Goal: Task Accomplishment & Management: Use online tool/utility

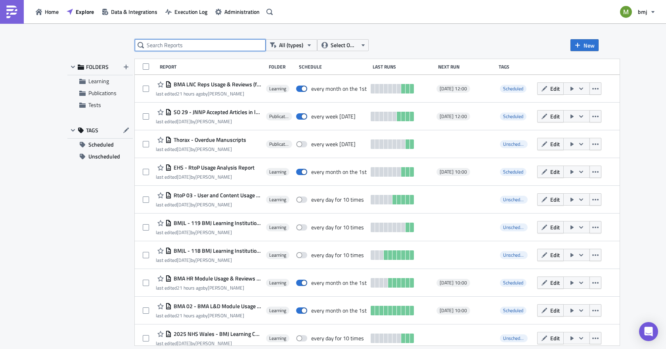
click at [211, 45] on input "text" at bounding box center [200, 45] width 131 height 12
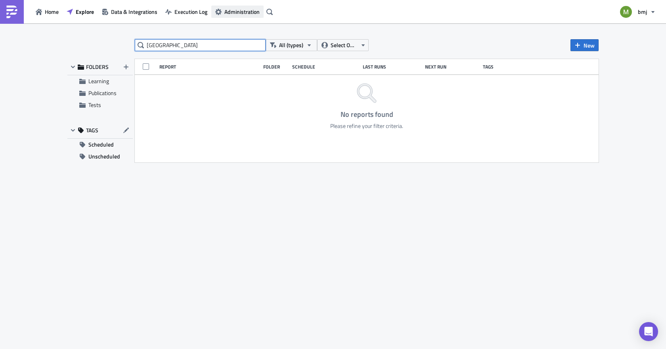
type input "madrid"
click at [230, 14] on span "Administration" at bounding box center [241, 12] width 35 height 8
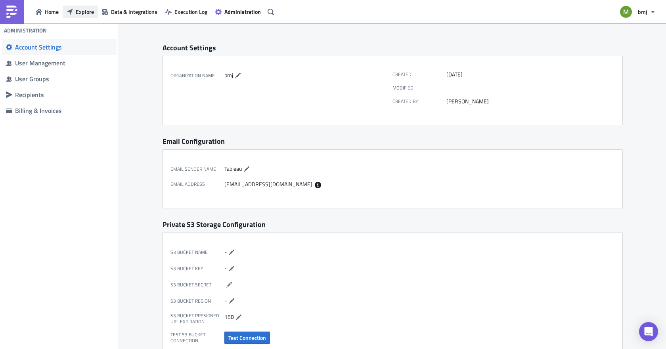
click at [84, 11] on span "Explore" at bounding box center [85, 12] width 18 height 8
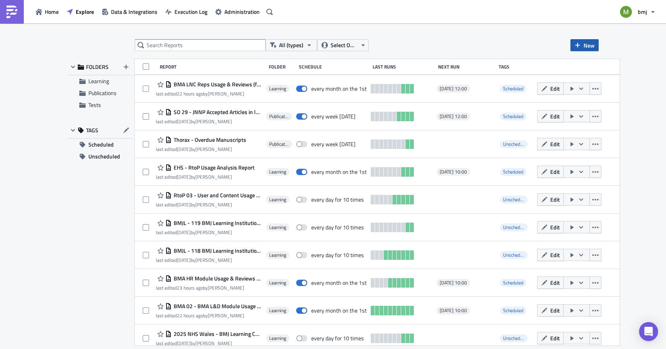
click at [581, 49] on button "New" at bounding box center [584, 45] width 28 height 12
click at [588, 67] on div "Report" at bounding box center [611, 65] width 53 height 8
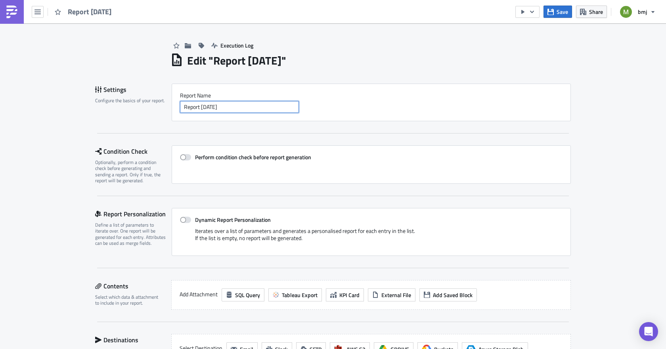
drag, startPoint x: 113, startPoint y: 111, endPoint x: 73, endPoint y: 112, distance: 40.8
click at [73, 112] on div "Execution Log Edit " Report 2025-10-02 " Settings Configure the basics of your …" at bounding box center [333, 267] width 666 height 488
paste input "CONSEJERIA [PERSON_NAME] DE [GEOGRAPHIC_DATA]"
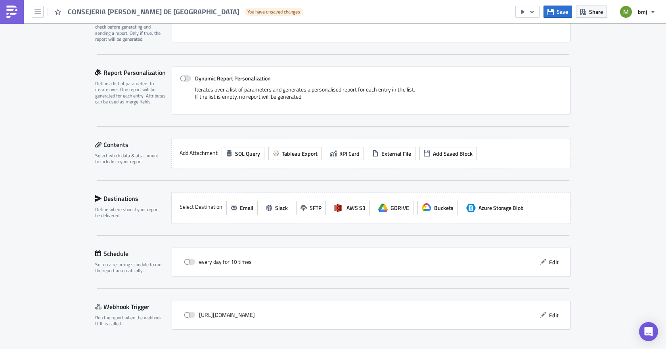
scroll to position [159, 0]
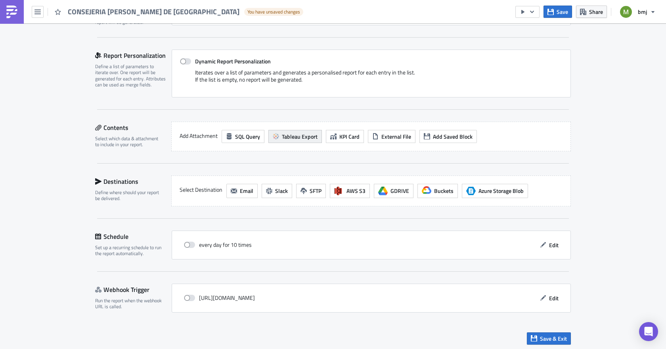
type input "CONSEJERIA [PERSON_NAME] DE [GEOGRAPHIC_DATA]"
click at [297, 135] on span "Tableau Export" at bounding box center [300, 136] width 36 height 8
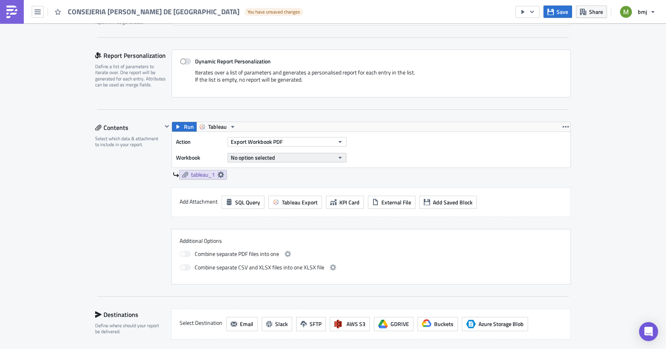
click at [247, 158] on span "No option selected" at bounding box center [253, 157] width 44 height 8
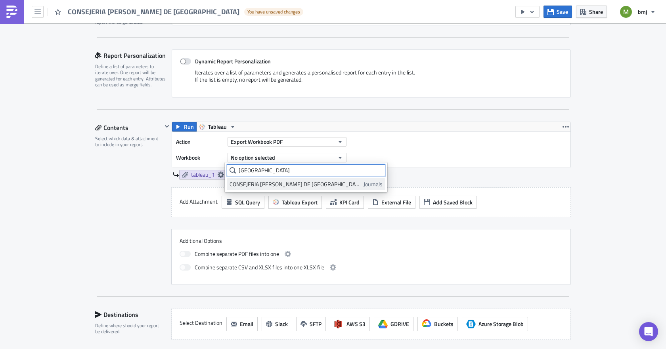
type input "madrid"
click at [257, 183] on div "CONSEJERIA DE SANIDAD DE MADRID - BMJ Case Reports Submissions & Page Views Usa…" at bounding box center [294, 184] width 131 height 8
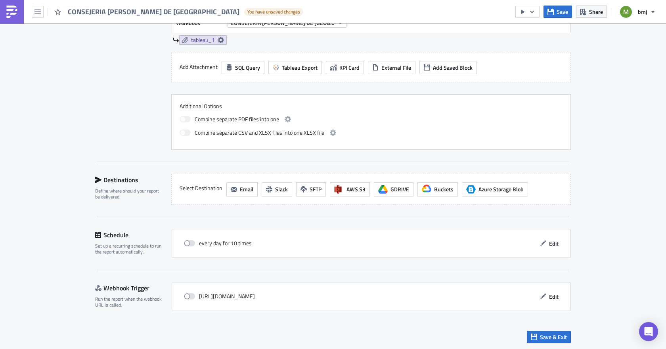
scroll to position [294, 0]
click at [232, 187] on icon "button" at bounding box center [234, 188] width 6 height 5
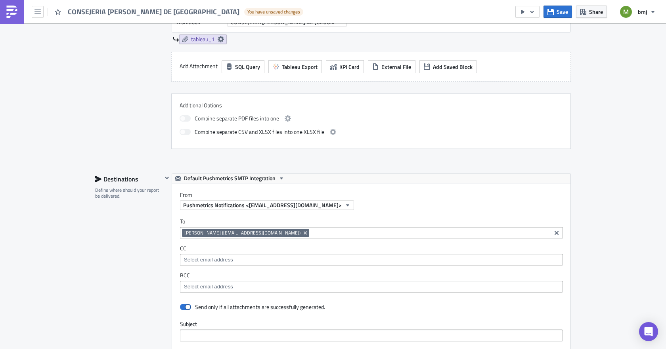
scroll to position [334, 0]
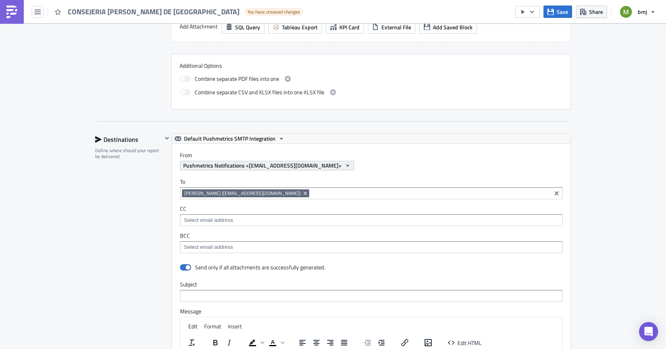
click at [216, 168] on span "Pushmetrics Notifications <do-not-reply@pushmetrics.io>" at bounding box center [262, 165] width 159 height 8
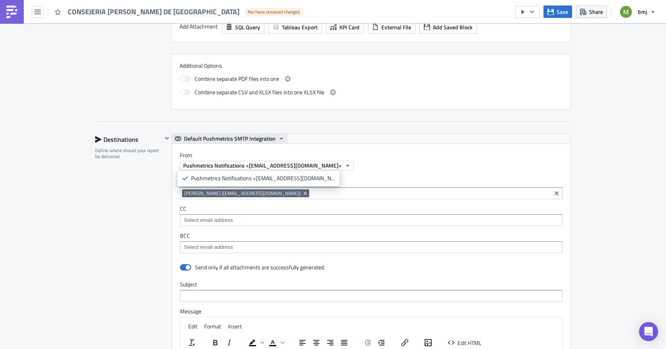
click at [202, 137] on span "Default Pushmetrics SMTP Integration" at bounding box center [230, 139] width 92 height 10
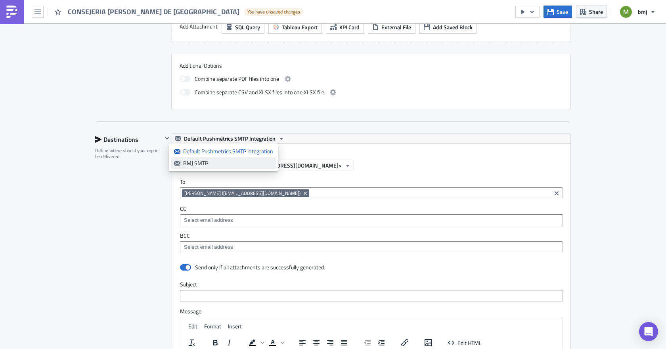
click at [205, 161] on div "BMJ SMTP" at bounding box center [228, 163] width 90 height 8
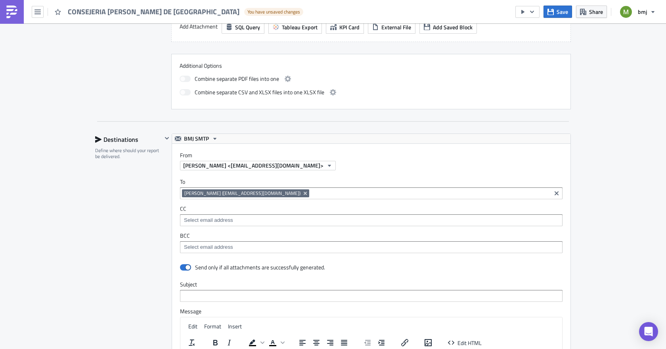
click at [304, 215] on div at bounding box center [371, 220] width 382 height 12
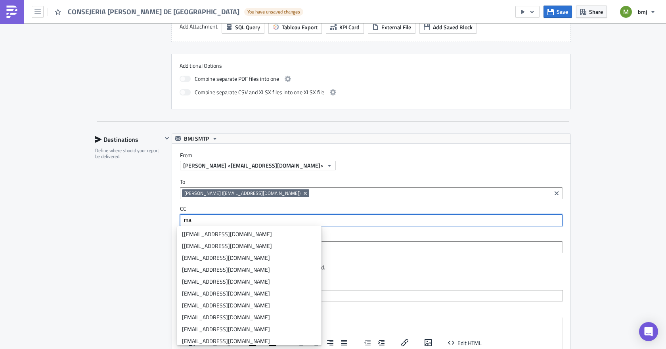
type input "m"
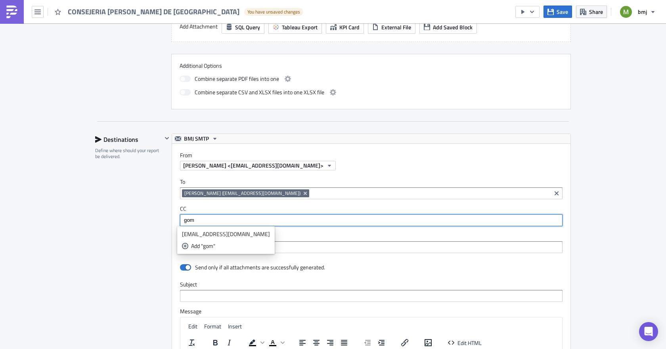
type input "gom"
click at [311, 192] on input at bounding box center [430, 193] width 238 height 8
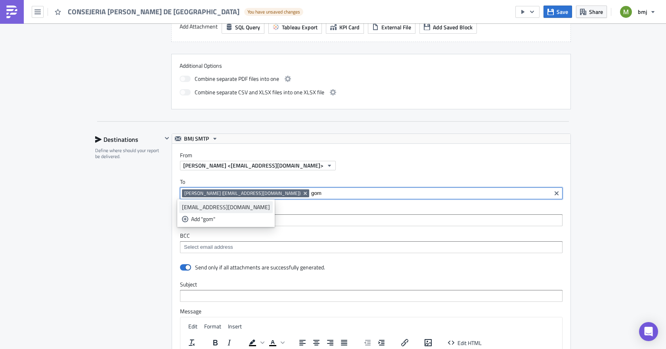
type input "gom"
click at [218, 208] on div "mgomez@bmj.com" at bounding box center [226, 207] width 88 height 8
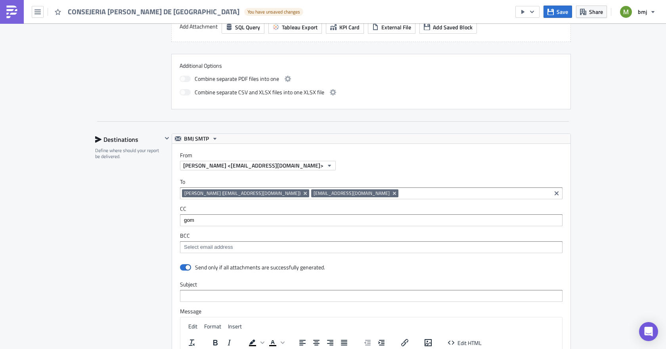
click at [301, 208] on label "CC" at bounding box center [371, 208] width 382 height 7
click at [300, 219] on input "gom" at bounding box center [371, 220] width 378 height 8
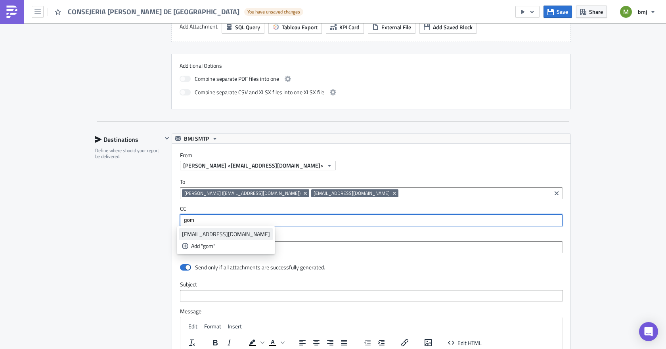
click at [227, 232] on div "mgomez@bmj.com" at bounding box center [226, 234] width 88 height 8
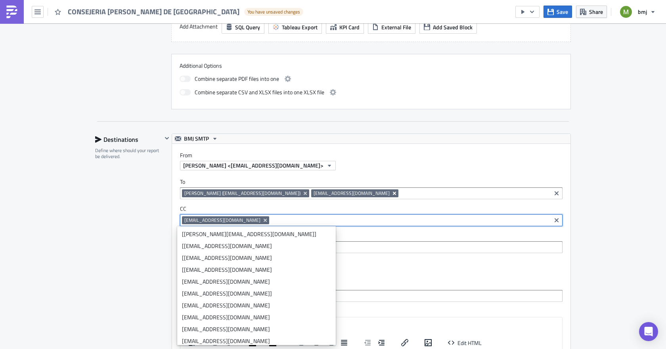
click at [391, 191] on icon "Remove Tag" at bounding box center [394, 193] width 6 height 6
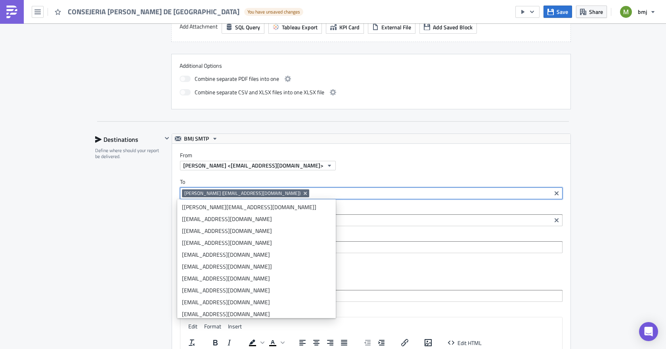
click at [104, 225] on div "Destinations Define where should your report be delivered." at bounding box center [128, 309] width 67 height 350
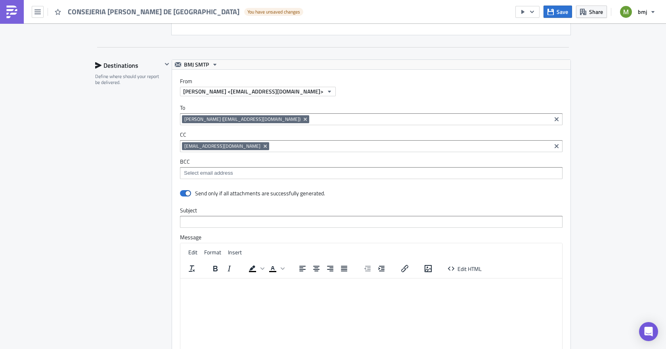
scroll to position [453, 0]
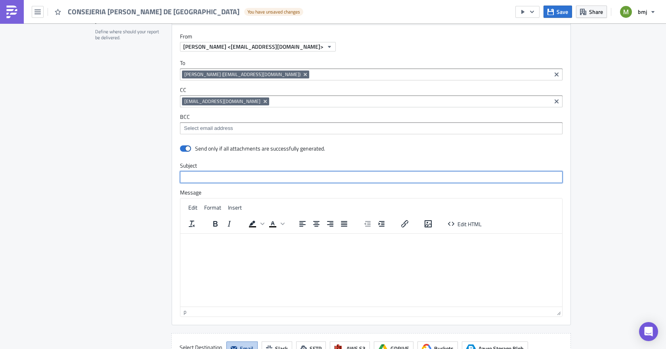
click at [203, 174] on input "text" at bounding box center [371, 177] width 382 height 12
paste input "CONSEJERIA DE SANIDAD DE MADRID - BMJ Case Reports Submissions & Page View Usag…"
type input "CONSEJERIA DE SANIDAD DE MADRID - BMJ Case Reports Submissions & Page View Usag…"
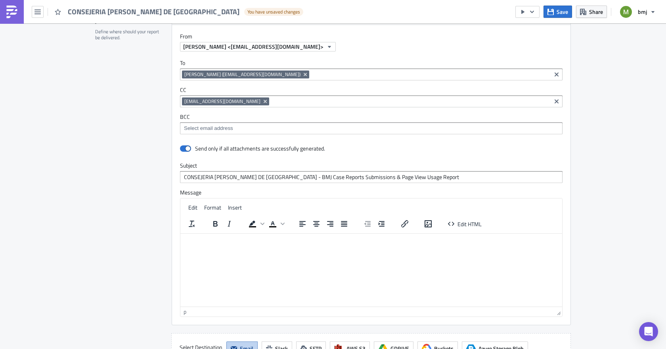
click at [210, 246] on html at bounding box center [371, 239] width 382 height 13
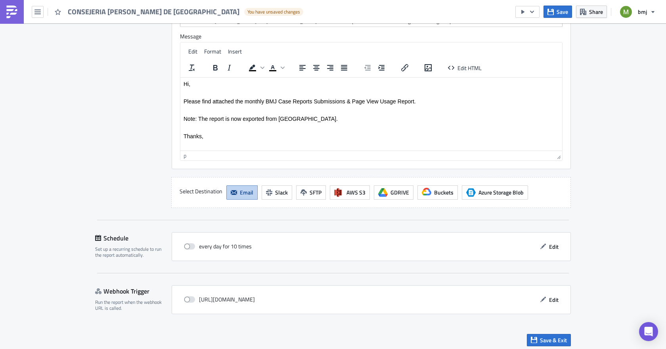
scroll to position [611, 0]
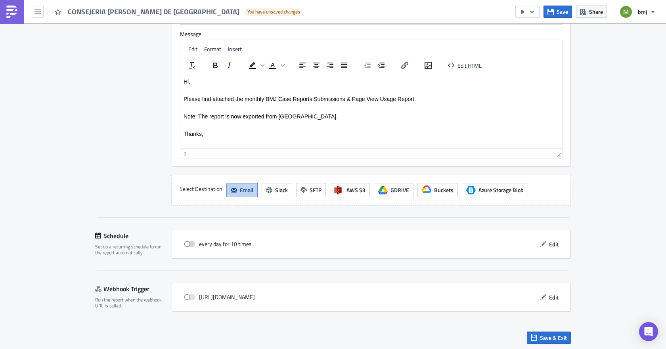
click at [189, 247] on label at bounding box center [191, 244] width 15 height 7
click at [189, 247] on input "checkbox" at bounding box center [187, 244] width 5 height 5
checkbox input "true"
click at [549, 249] on button "Edit" at bounding box center [549, 244] width 27 height 12
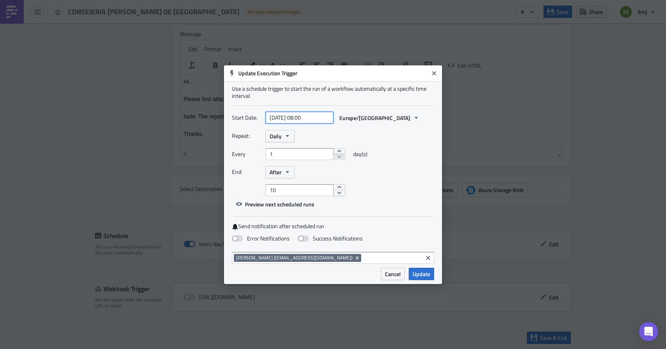
click at [296, 115] on input "2025-10-02 08:00" at bounding box center [300, 118] width 68 height 12
select select "9"
select select "2025"
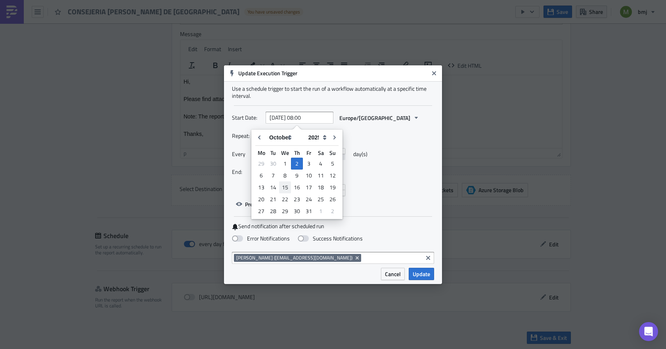
click at [289, 186] on div "15" at bounding box center [285, 187] width 12 height 11
type input "2025-10-15 08:00"
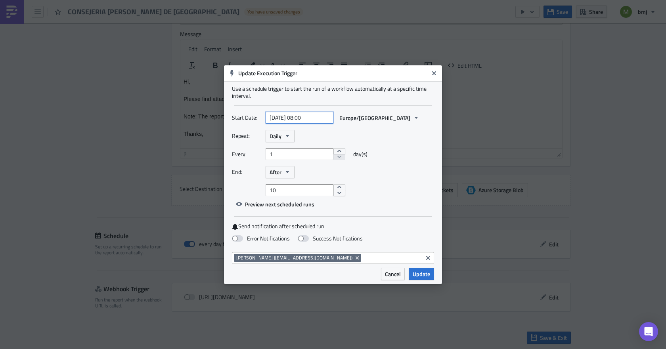
click at [304, 116] on input "2025-10-15 08:00" at bounding box center [300, 118] width 68 height 12
select select "9"
select select "2025"
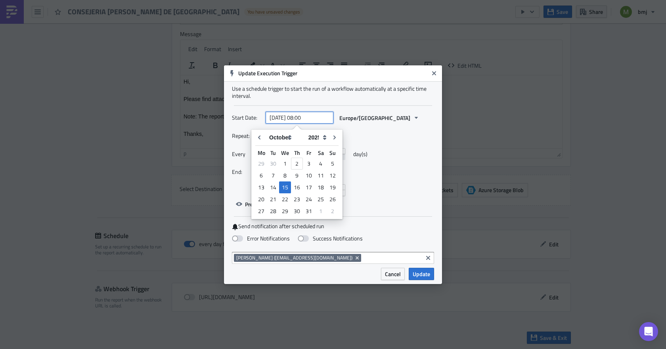
click at [304, 116] on input "2025-10-15 08:00" at bounding box center [300, 118] width 68 height 12
type input "[DATE] 15:00"
click at [402, 157] on div "Every 1 day(s)" at bounding box center [333, 157] width 202 height 18
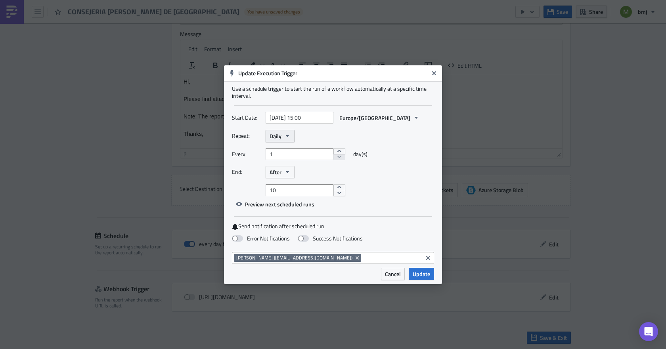
click at [292, 133] on button "Daily" at bounding box center [280, 136] width 29 height 12
click at [293, 160] on div "Monthly" at bounding box center [303, 162] width 66 height 8
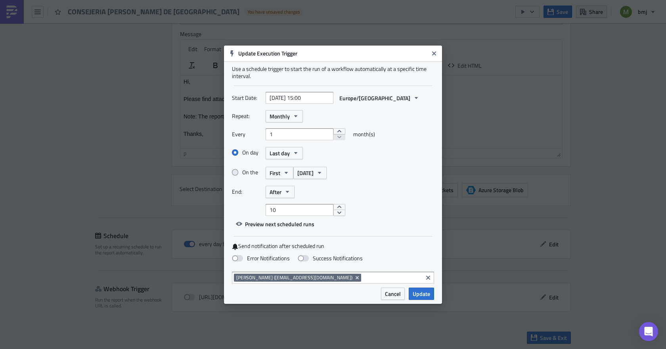
click at [246, 173] on label "On the" at bounding box center [249, 172] width 34 height 7
click at [239, 173] on input "On the" at bounding box center [236, 172] width 5 height 5
radio input "true"
click at [277, 173] on span "First" at bounding box center [274, 173] width 11 height 8
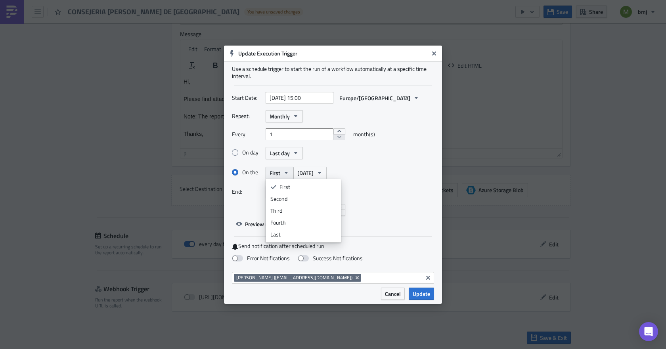
click at [277, 173] on span "First" at bounding box center [274, 173] width 11 height 8
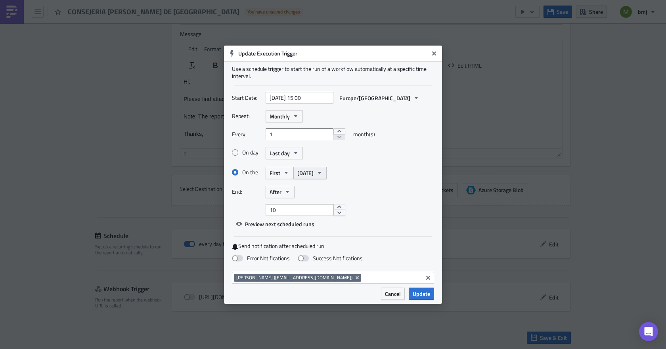
click at [308, 174] on span "Monday" at bounding box center [305, 173] width 16 height 8
click at [392, 178] on div "On the First Monday Monday Tuesday Wednesday Thursday Friday Saturday Sunday Da…" at bounding box center [333, 173] width 202 height 14
click at [287, 119] on span "Monthly" at bounding box center [279, 116] width 20 height 8
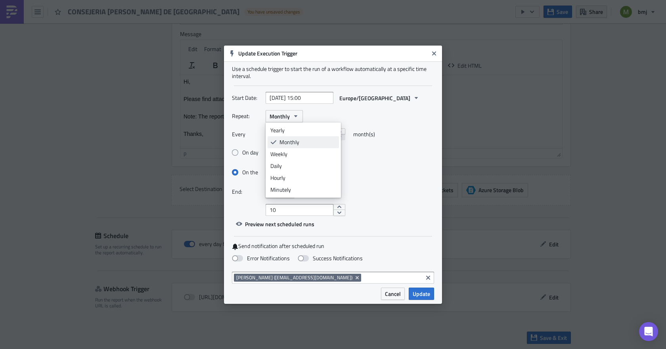
click at [287, 141] on div "Monthly" at bounding box center [307, 142] width 57 height 8
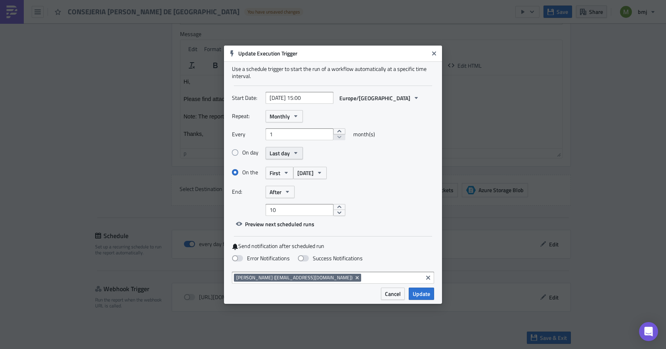
click at [274, 156] on span "Last day" at bounding box center [279, 153] width 20 height 8
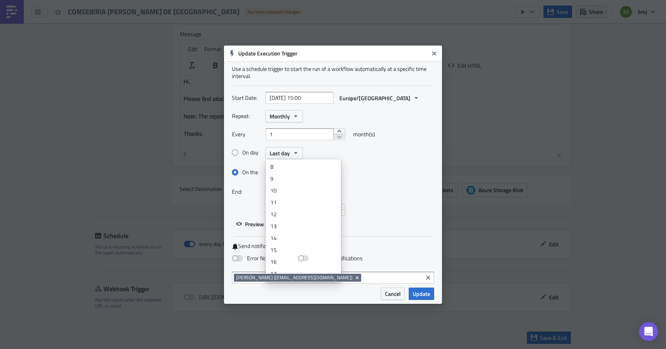
scroll to position [119, 0]
click at [296, 225] on div "15" at bounding box center [303, 227] width 66 height 8
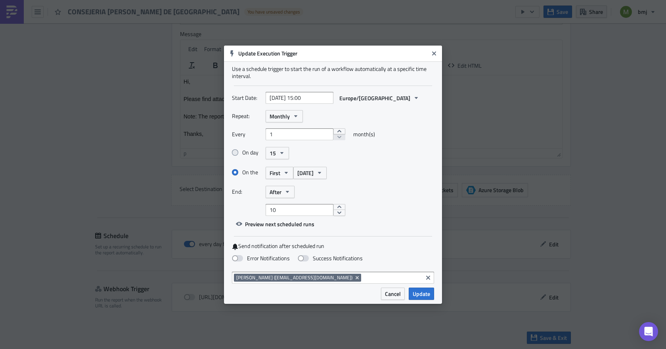
click at [239, 152] on label "On day" at bounding box center [249, 152] width 34 height 7
click at [239, 152] on input "On day" at bounding box center [236, 152] width 5 height 5
radio input "true"
click at [404, 186] on div "End: After" at bounding box center [333, 192] width 202 height 12
click at [254, 262] on label "Error Notifications" at bounding box center [261, 258] width 58 height 7
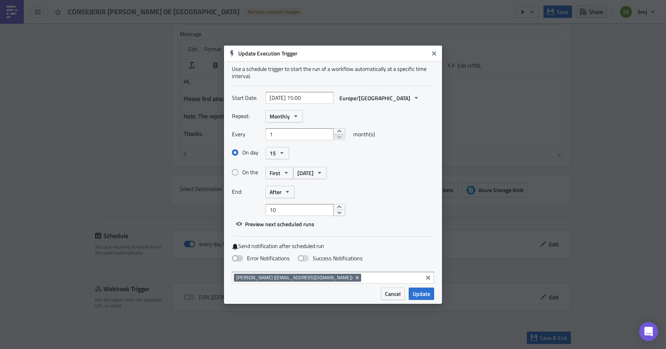
click at [7, 6] on input "Error Notifications" at bounding box center [4, 3] width 5 height 5
checkbox input "true"
click at [418, 293] on span "Update" at bounding box center [421, 294] width 17 height 8
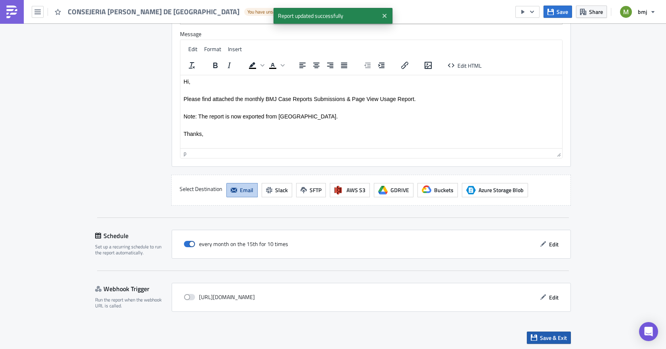
click at [543, 341] on span "Save & Exit" at bounding box center [553, 338] width 27 height 8
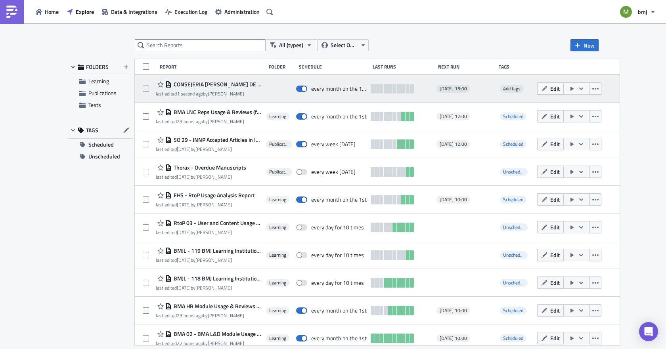
click at [583, 88] on icon "button" at bounding box center [581, 88] width 4 height 2
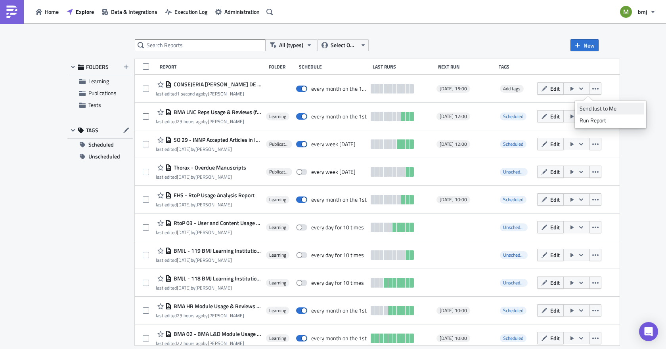
click at [601, 106] on div "Send Just to Me" at bounding box center [610, 109] width 62 height 8
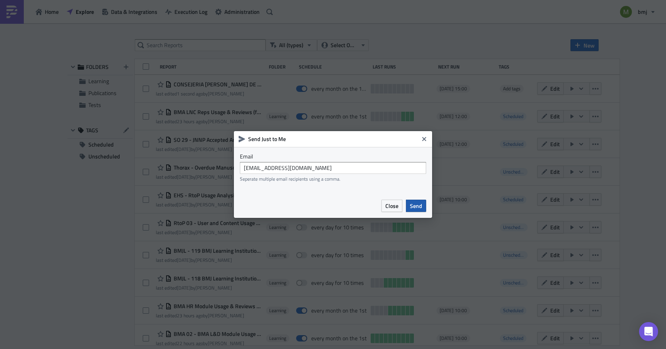
click at [413, 208] on span "Send" at bounding box center [416, 206] width 12 height 8
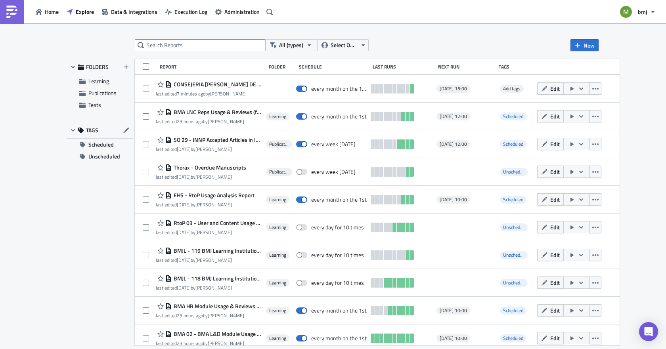
click at [543, 15] on div "Home Explore Data & Integrations Execution Log Administration bmj" at bounding box center [333, 11] width 666 height 23
click at [82, 208] on div "FOLDERS Learning Publications Tests TAGS Scheduled Unscheduled" at bounding box center [99, 202] width 65 height 287
click at [461, 66] on div "Next Run" at bounding box center [466, 67] width 57 height 6
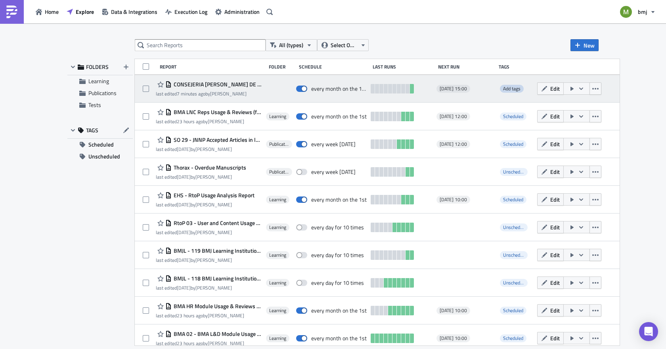
click at [520, 91] on span "Add tags" at bounding box center [511, 89] width 17 height 8
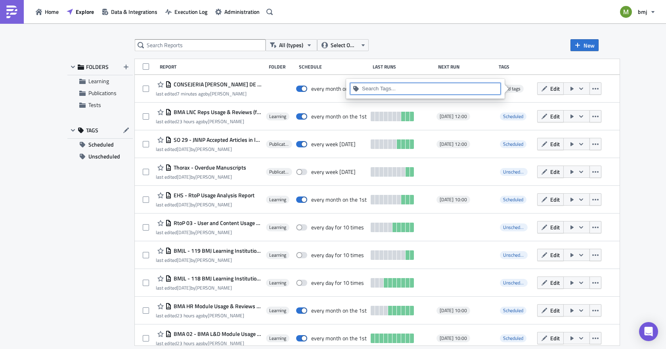
click at [382, 91] on input at bounding box center [430, 89] width 136 height 8
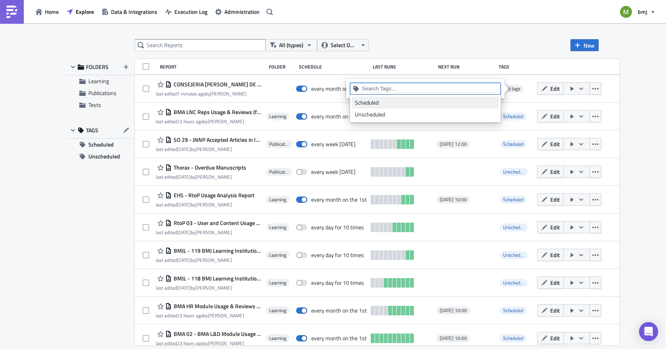
click at [378, 103] on div "Scheduled" at bounding box center [425, 103] width 141 height 8
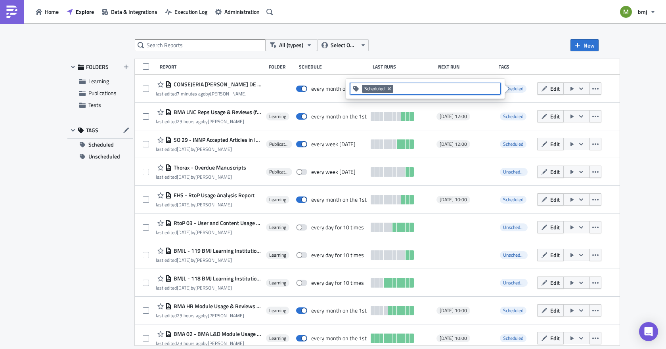
click at [475, 40] on div "All (types) Select Owner New" at bounding box center [367, 45] width 464 height 12
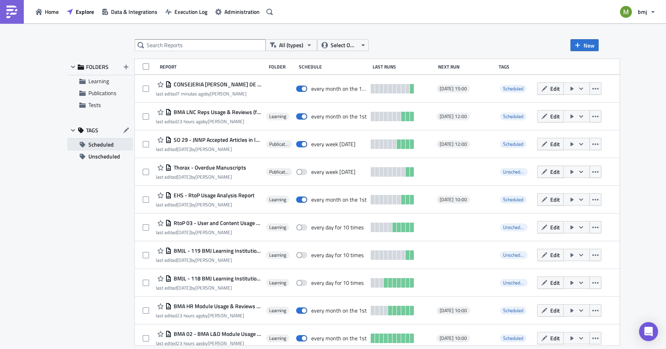
click at [96, 144] on span "Scheduled" at bounding box center [100, 145] width 25 height 12
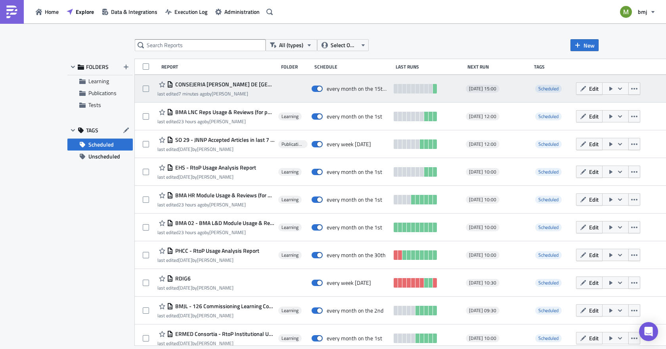
click at [289, 87] on div at bounding box center [292, 89] width 29 height 16
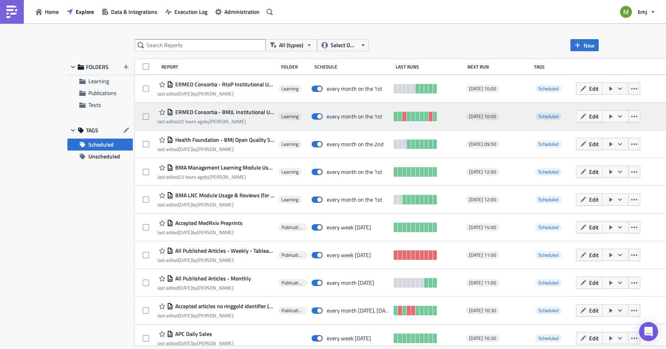
scroll to position [256, 0]
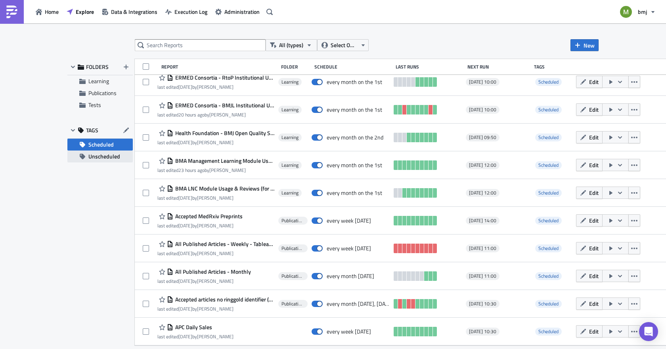
click at [107, 155] on span "Unscheduled" at bounding box center [104, 157] width 32 height 12
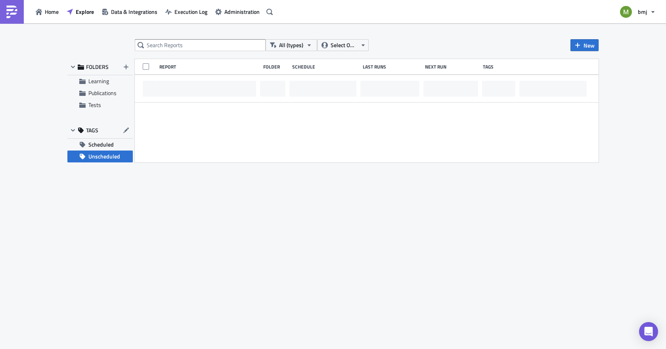
scroll to position [0, 0]
